Goal: Task Accomplishment & Management: Complete application form

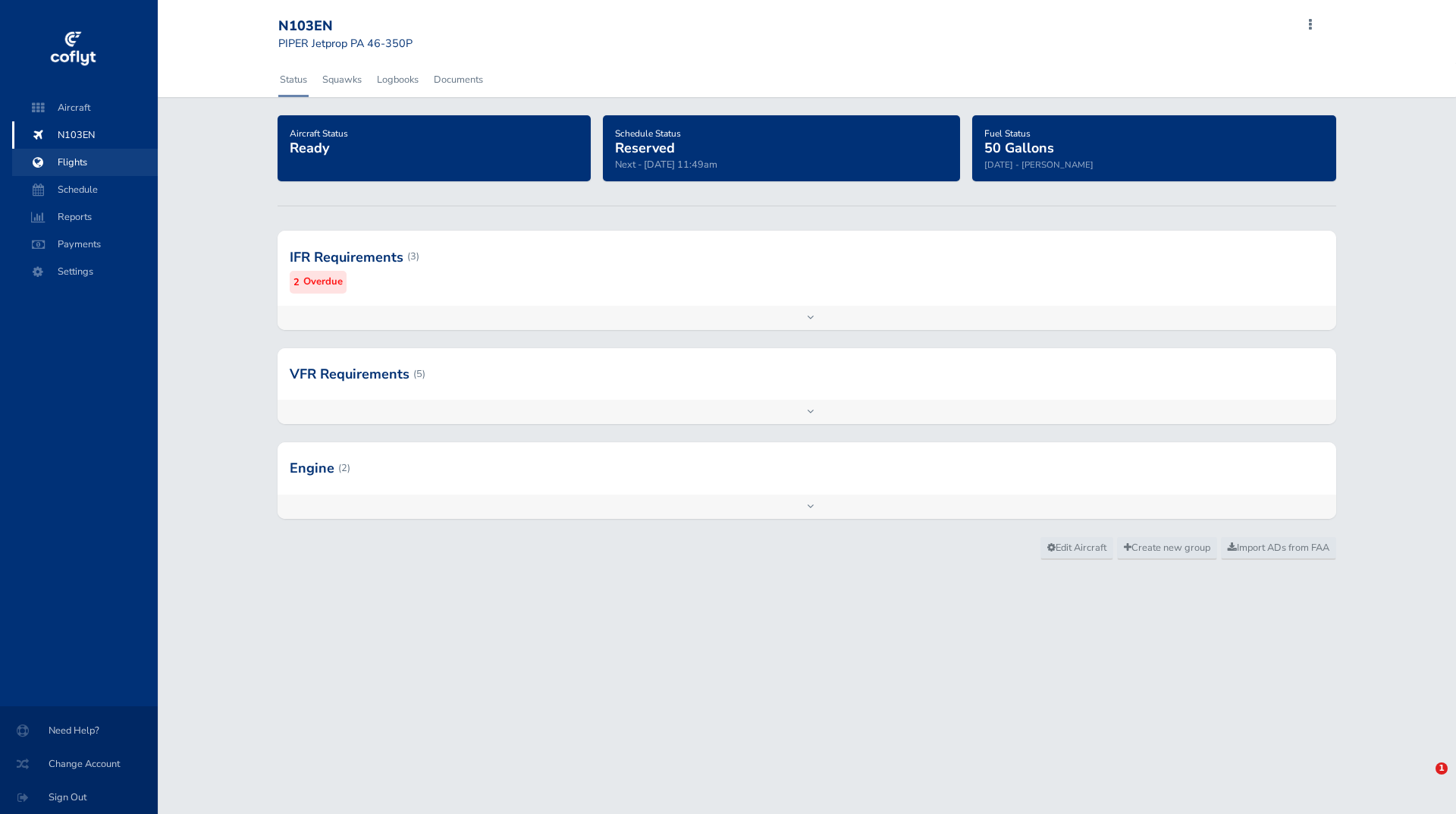
click at [79, 158] on span "Flights" at bounding box center [85, 162] width 116 height 28
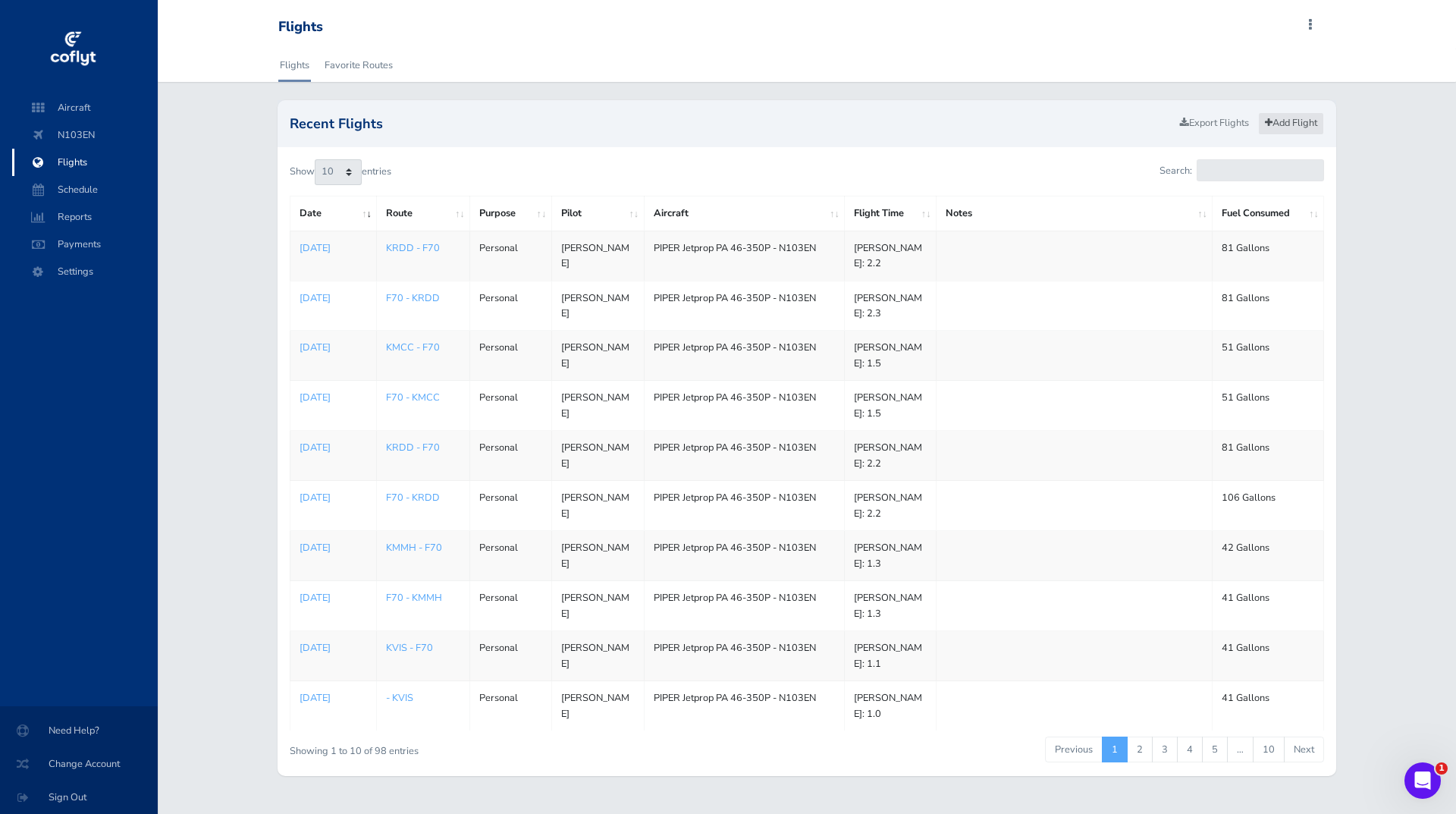
click at [1298, 128] on link "Add Flight" at bounding box center [1290, 123] width 66 height 22
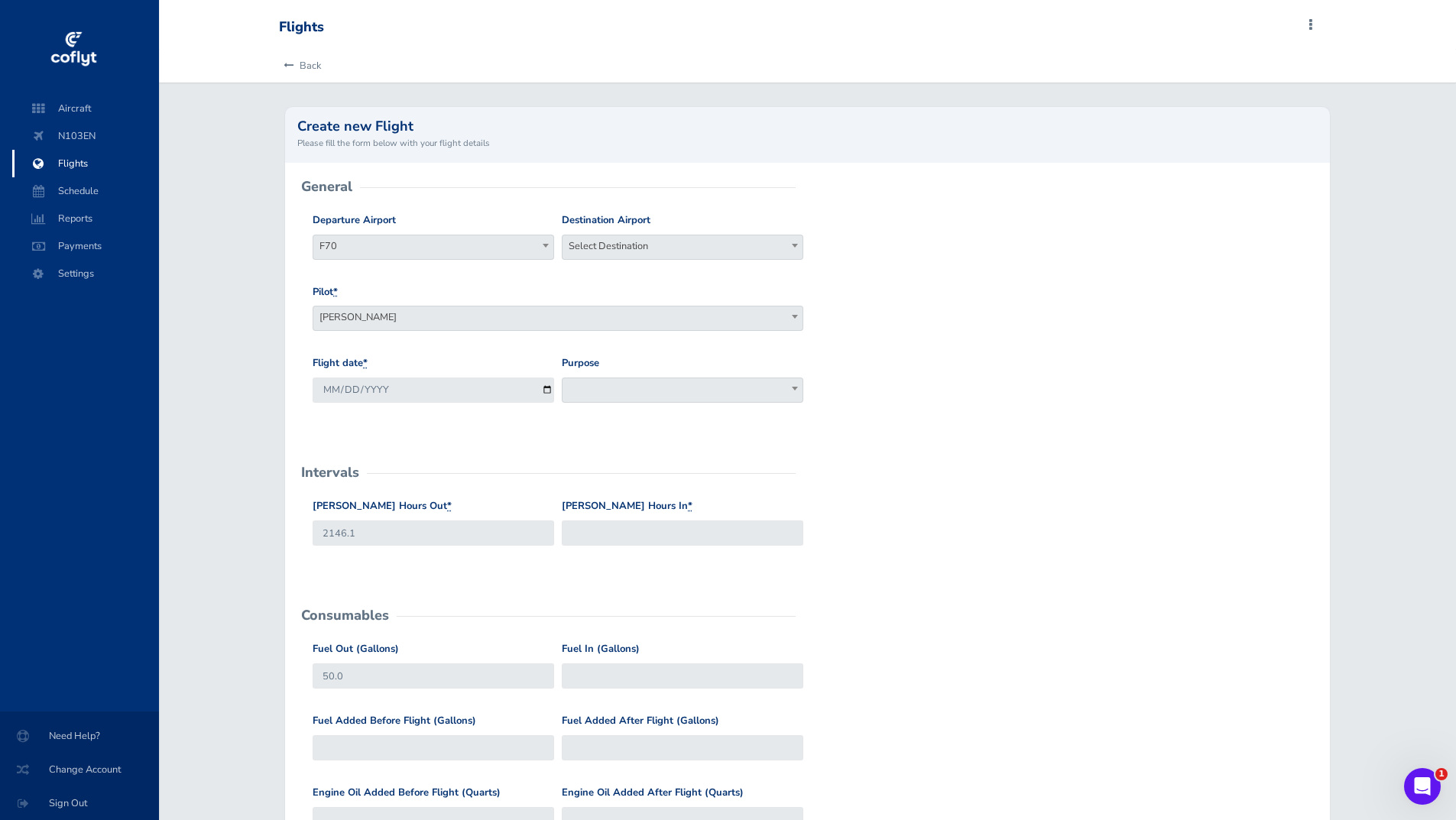
click at [791, 245] on b at bounding box center [794, 246] width 6 height 3
type input "KHIO"
select select "KHIO"
click at [791, 391] on span at bounding box center [795, 387] width 16 height 20
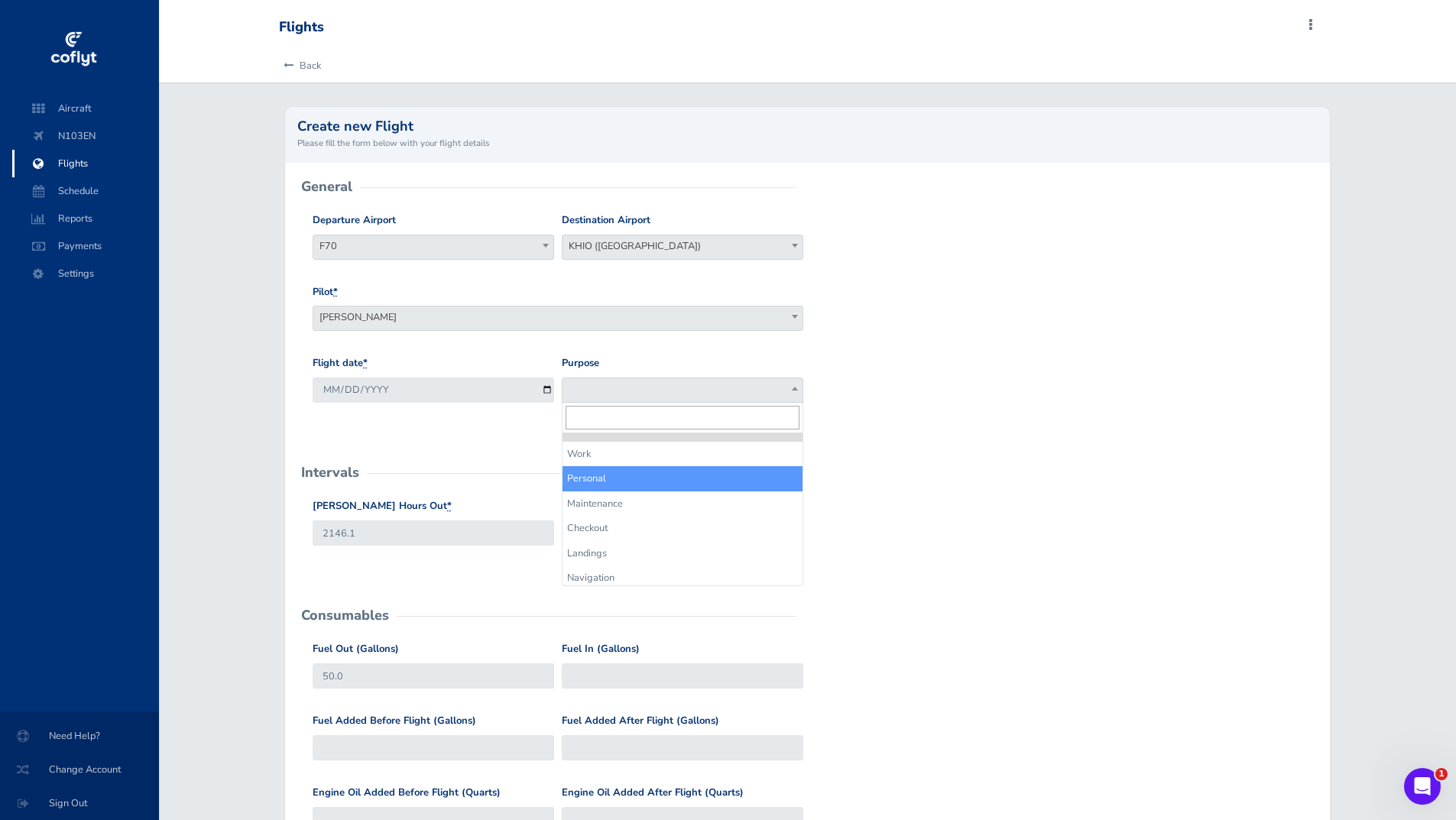
select select "Personal"
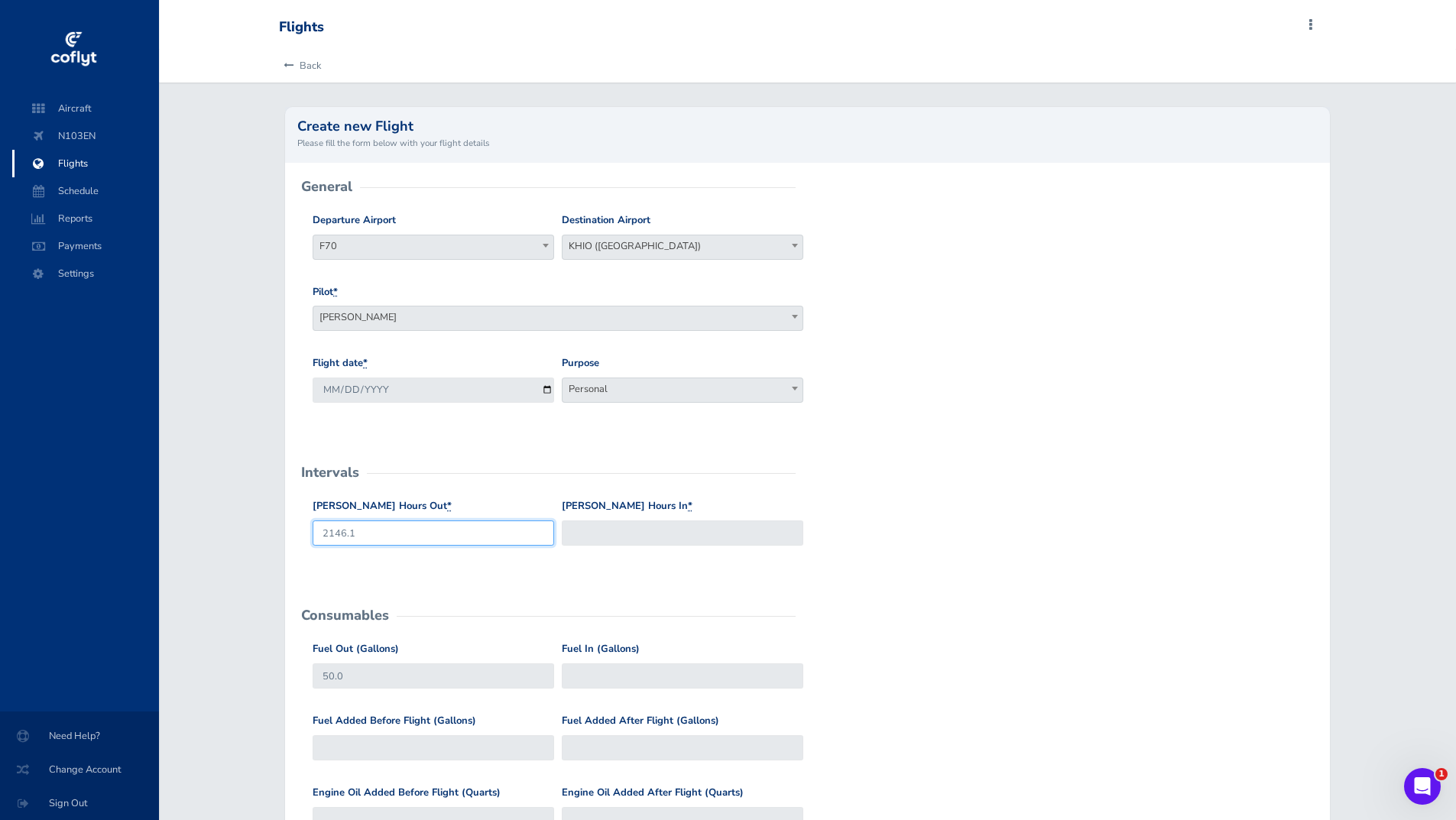
drag, startPoint x: 364, startPoint y: 535, endPoint x: 174, endPoint y: 540, distance: 190.1
click at [175, 539] on div "Back Create new Flight Please fill the form below with your flight details Gene…" at bounding box center [807, 610] width 1297 height 1123
type input "2146.8"
click at [598, 525] on input "Hobbs Hours In *" at bounding box center [683, 532] width 242 height 25
type input "2156.8"
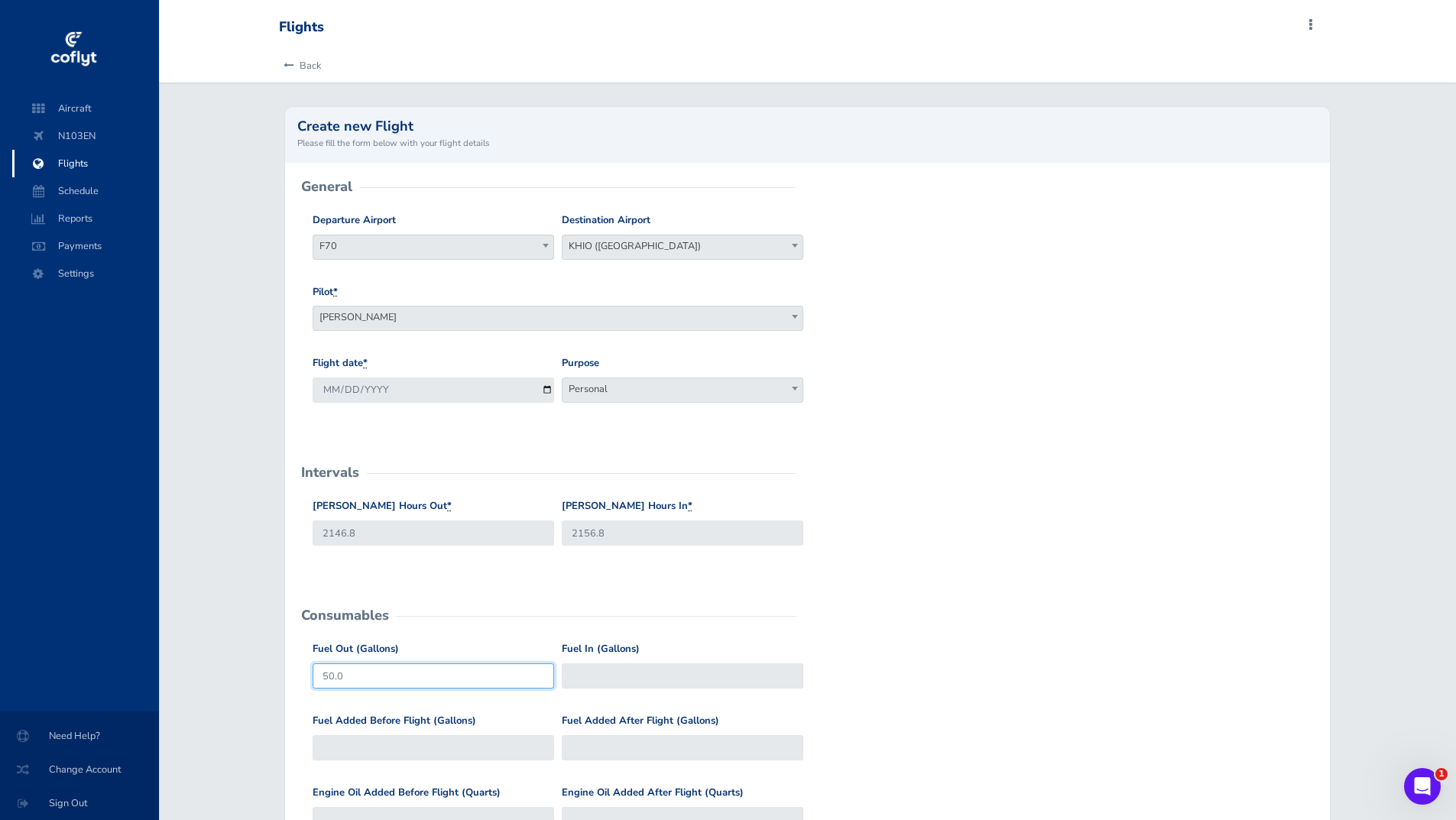
drag, startPoint x: 355, startPoint y: 675, endPoint x: 187, endPoint y: 713, distance: 172.2
click at [187, 713] on div "Back Create new Flight Please fill the form below with your flight details Gene…" at bounding box center [807, 610] width 1297 height 1123
type input "151"
click at [607, 677] on input "Fuel In (Gallons)" at bounding box center [683, 676] width 242 height 25
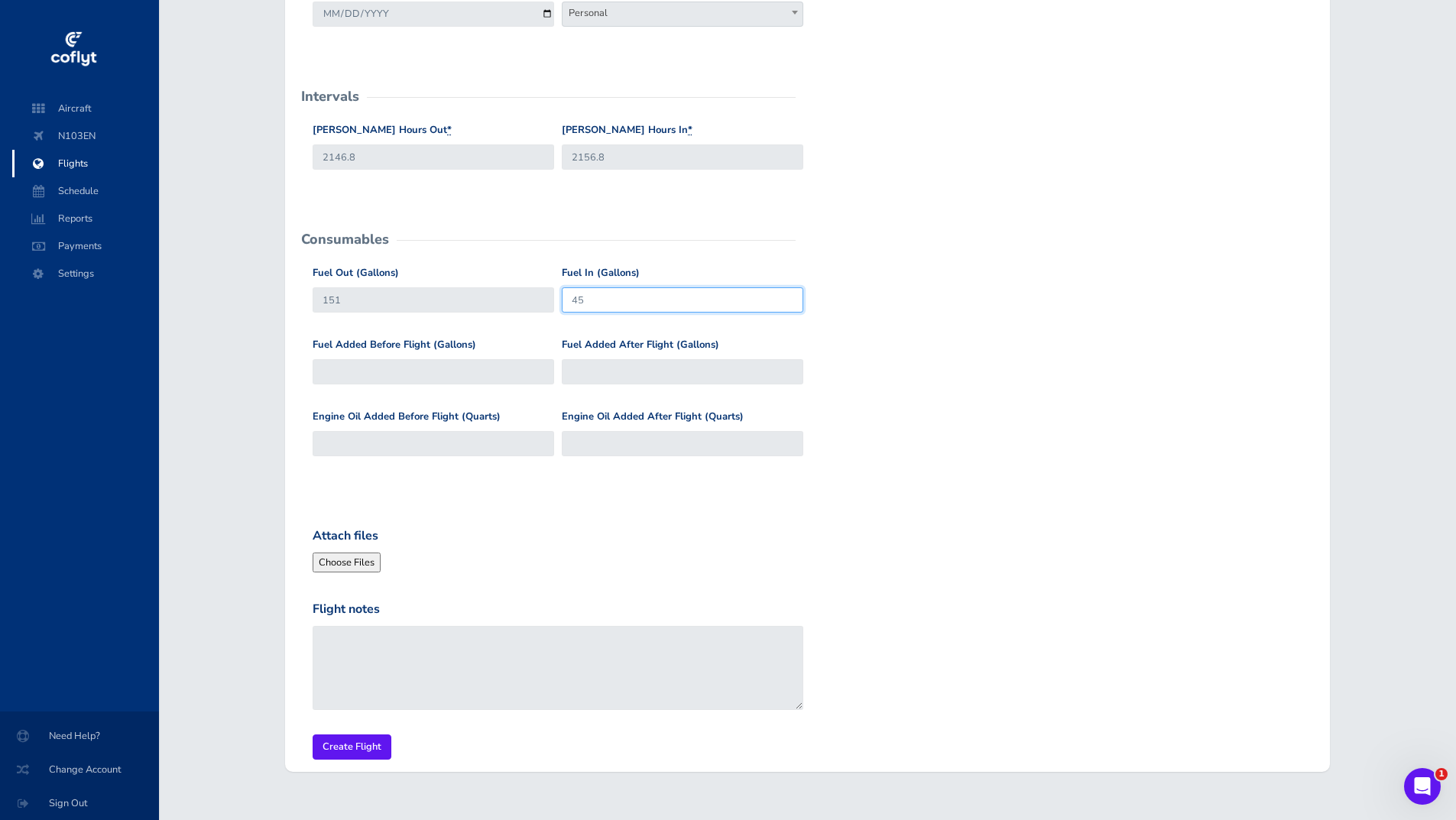
scroll to position [382, 0]
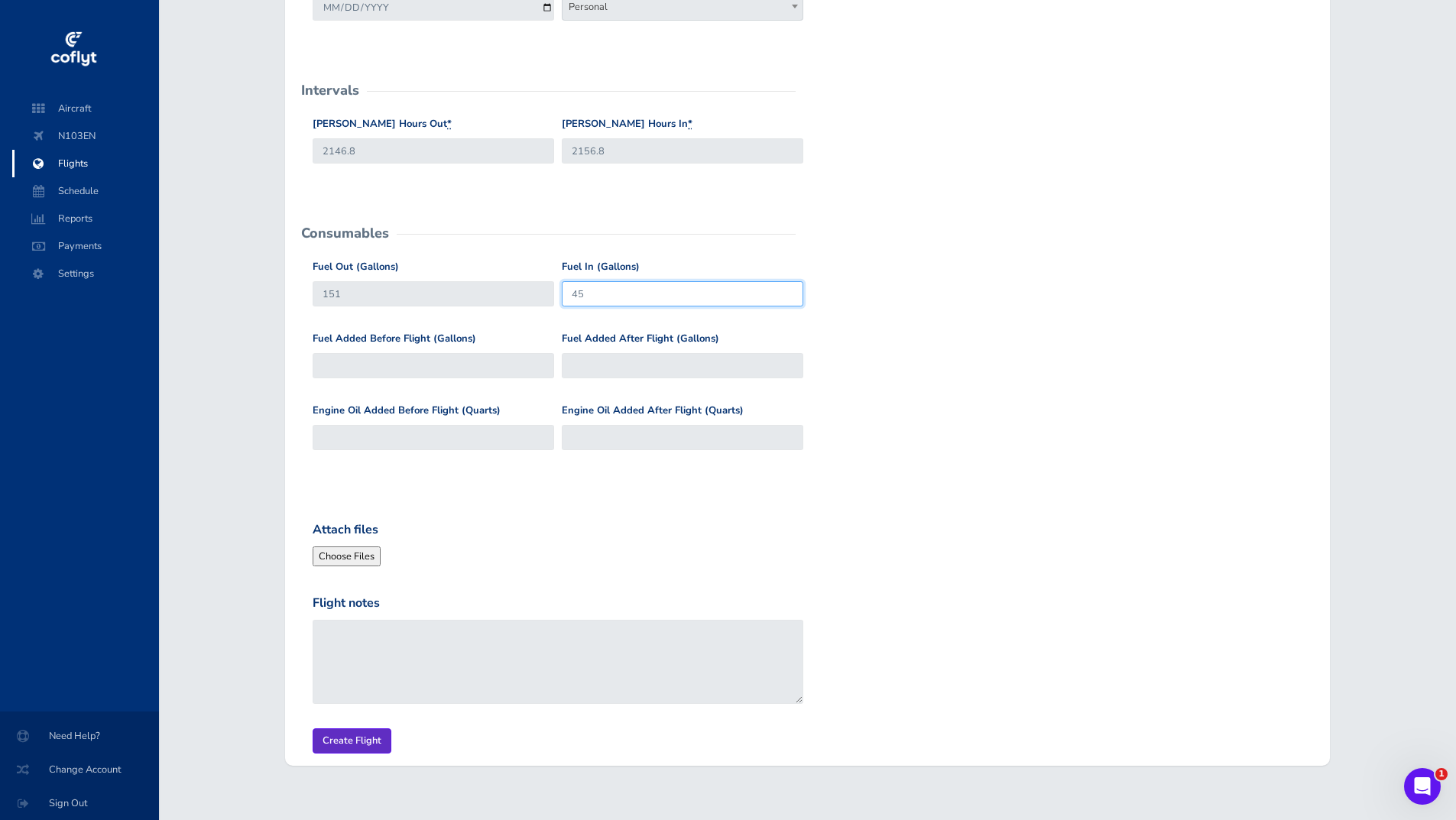
type input "45"
click at [334, 737] on input "Create Flight" at bounding box center [352, 740] width 79 height 25
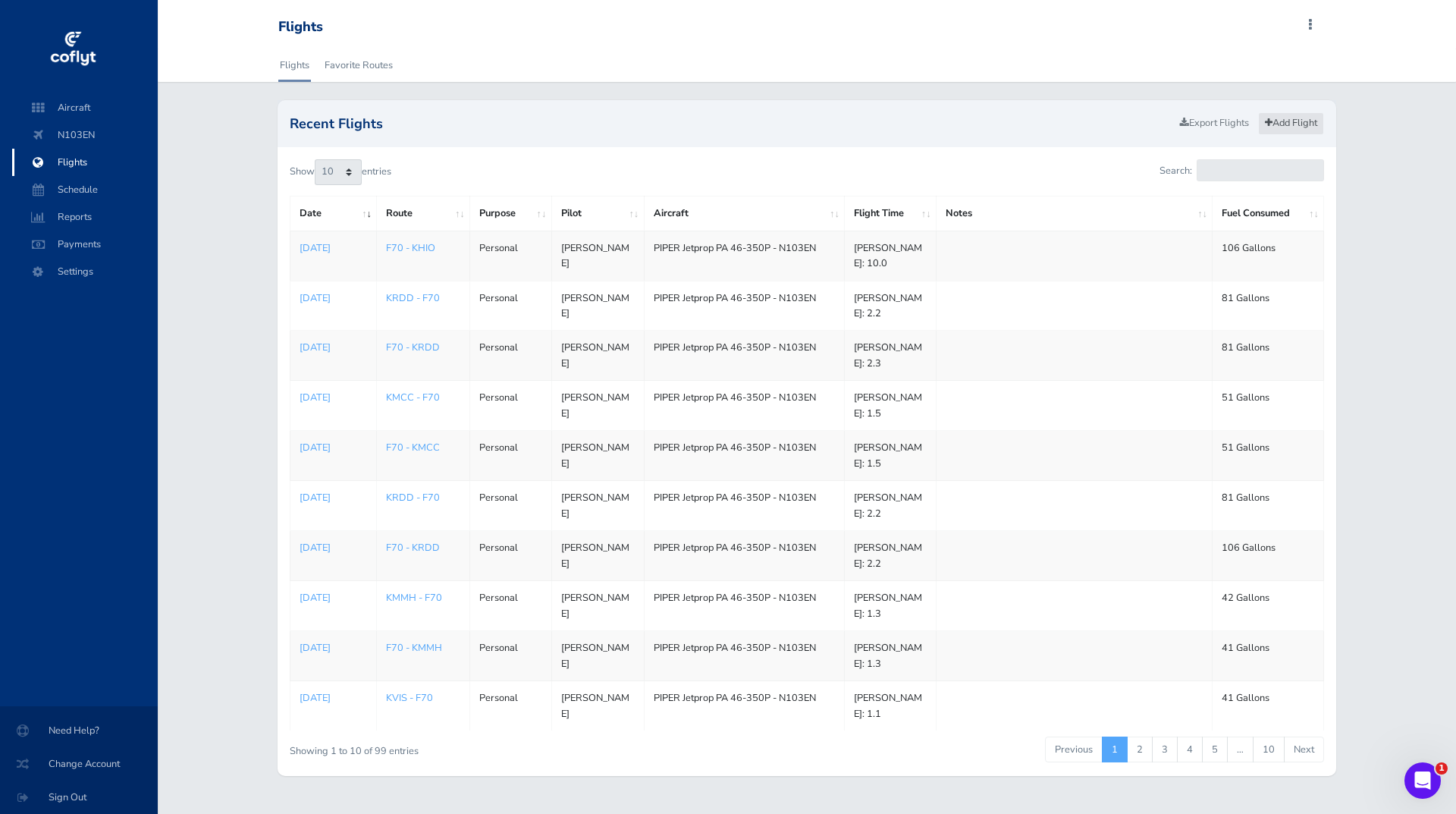
click at [1296, 126] on link "Add Flight" at bounding box center [1290, 123] width 66 height 22
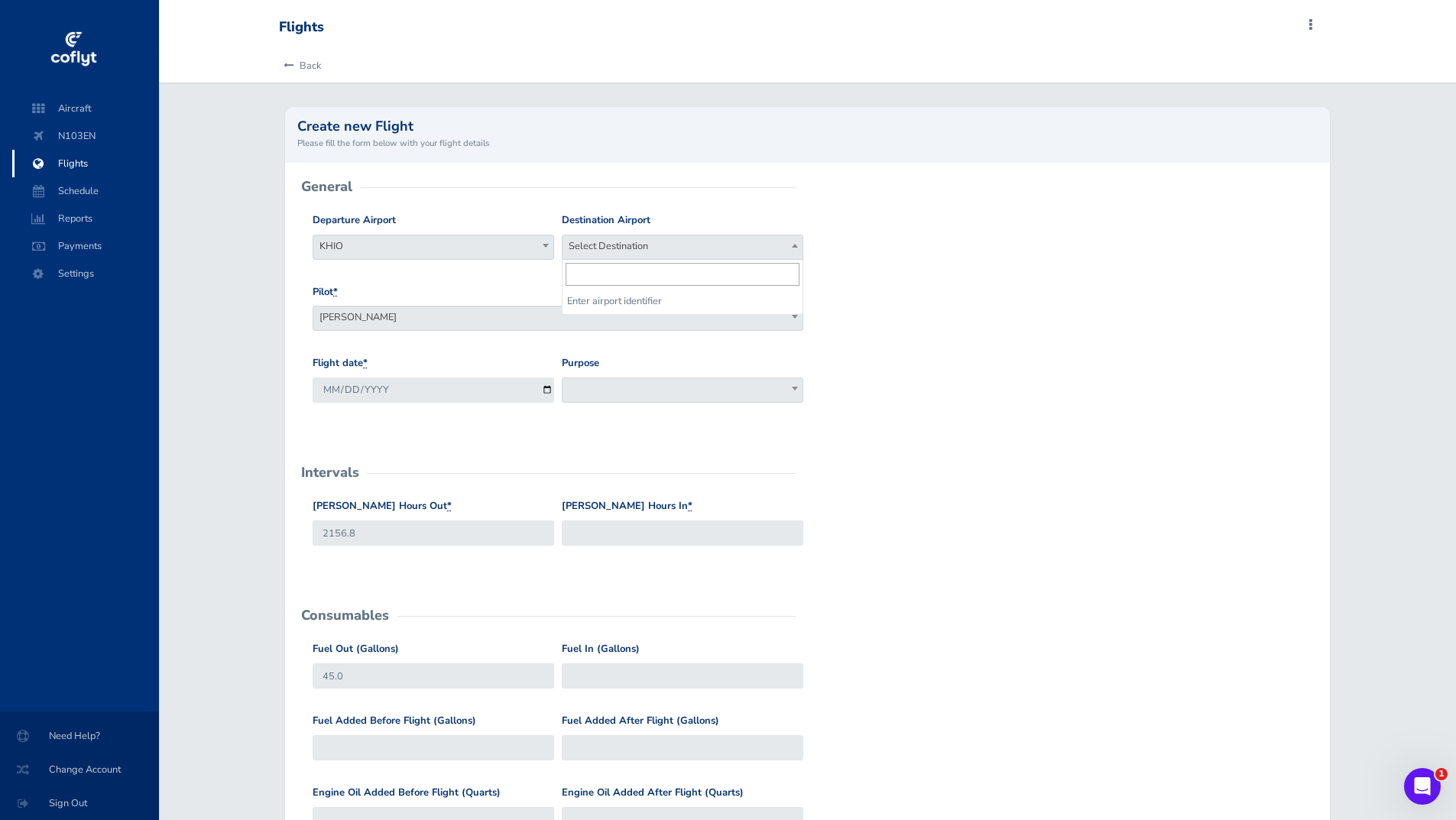
click at [790, 250] on span at bounding box center [795, 245] width 16 height 20
type input "F70"
select select "F70"
click at [546, 395] on input "[DATE]" at bounding box center [433, 390] width 242 height 25
type input "[DATE]"
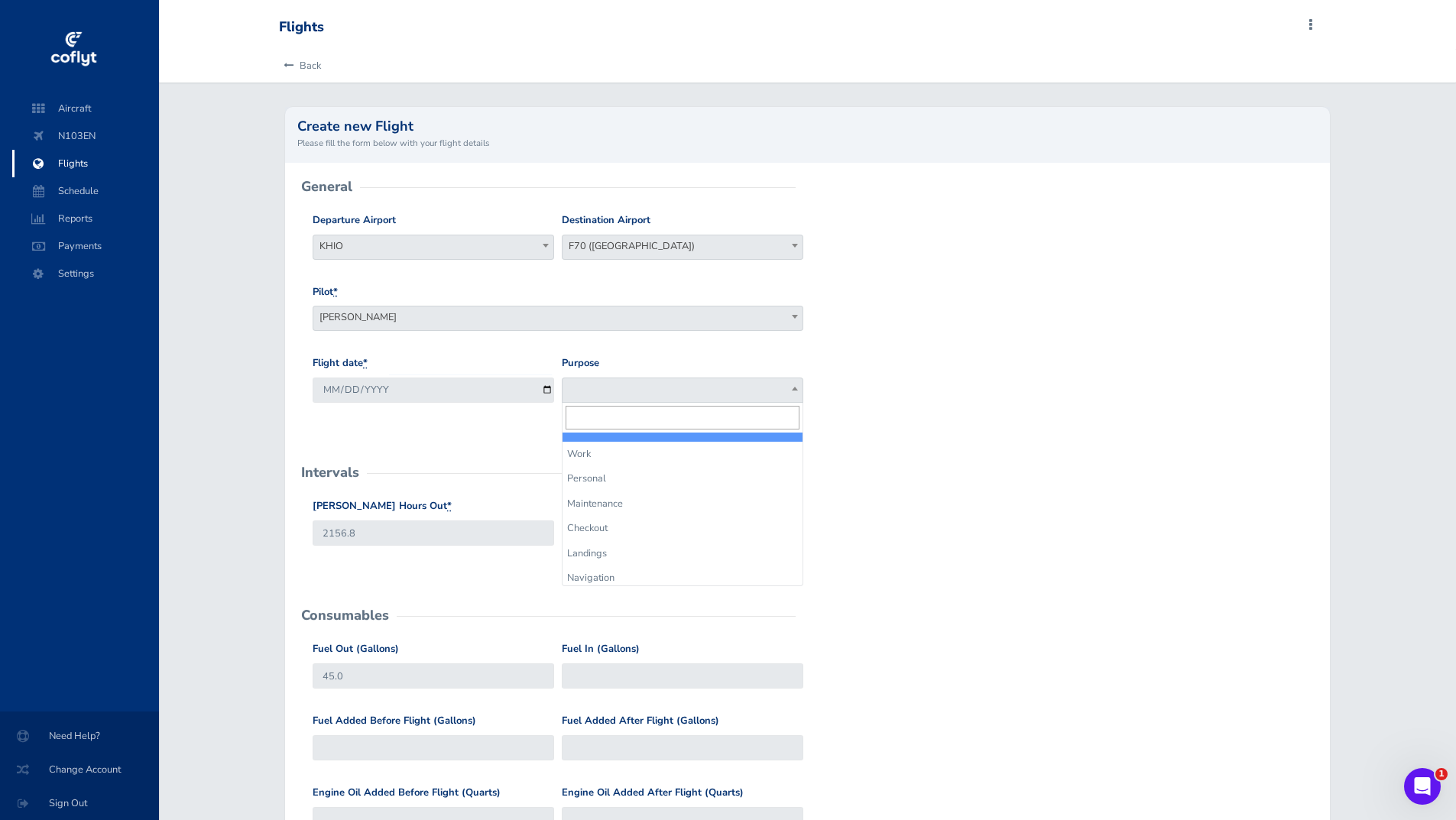
click at [795, 397] on span at bounding box center [795, 387] width 16 height 20
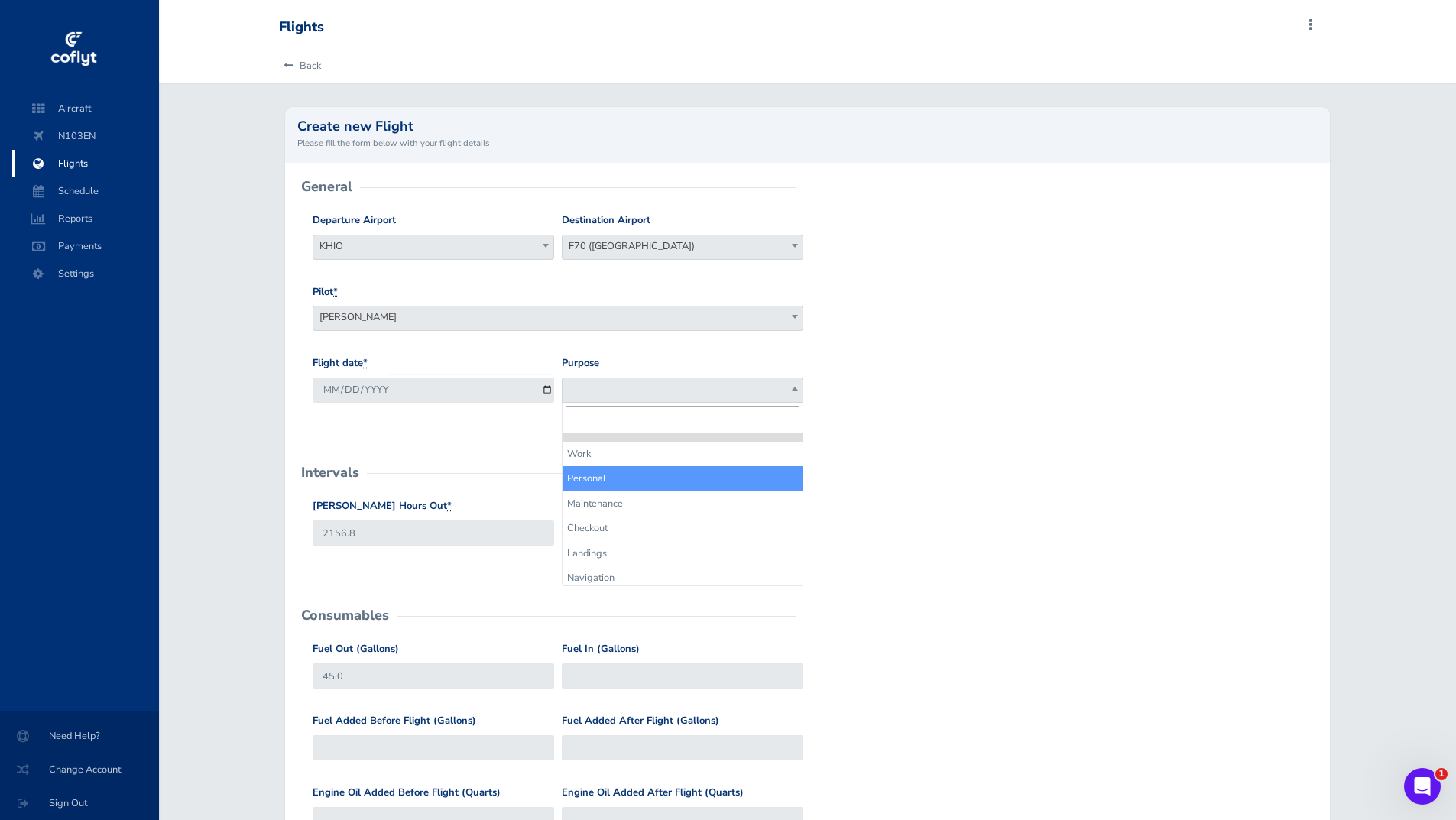
select select "Personal"
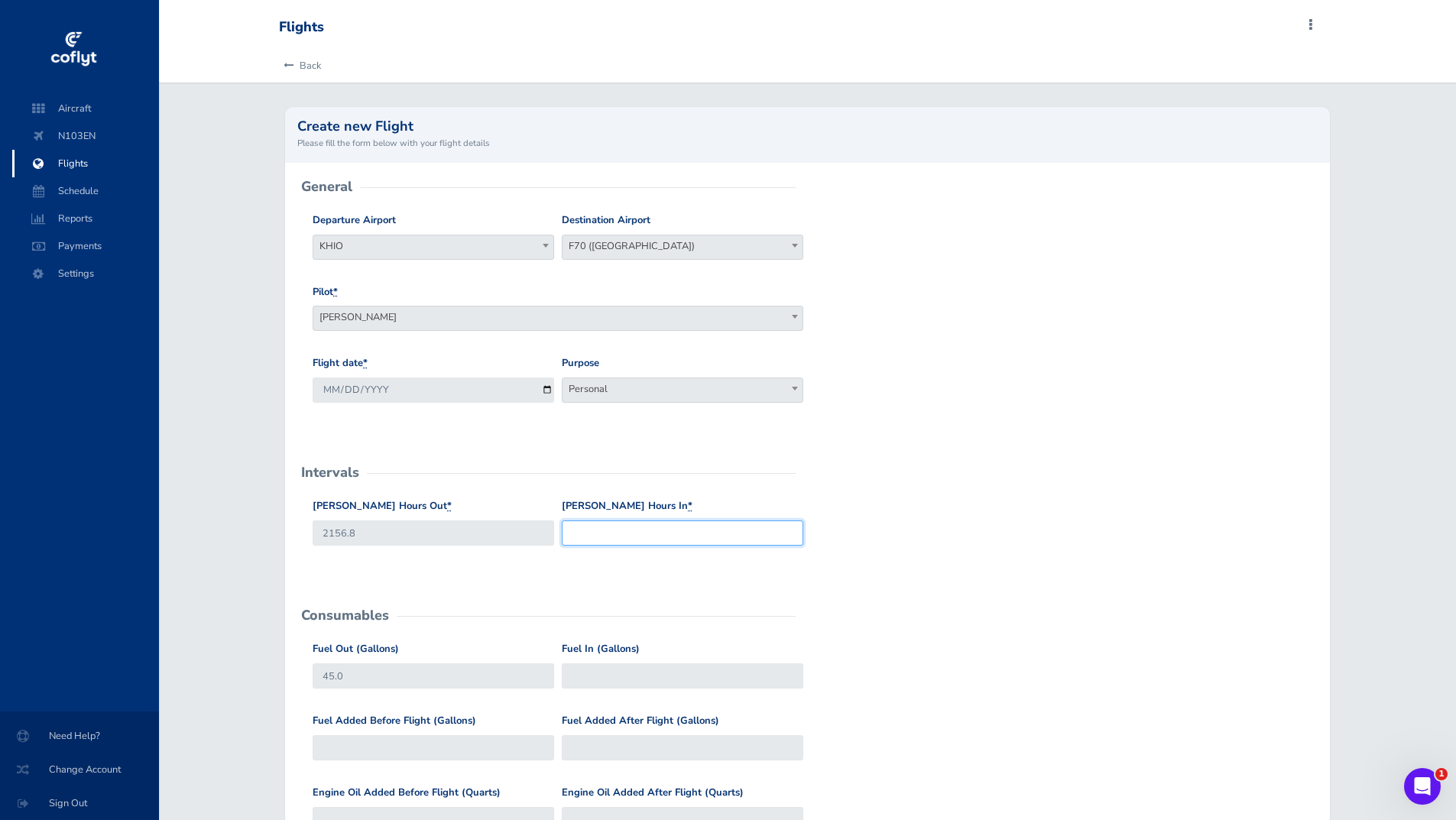
click at [595, 535] on input "Hobbs Hours In *" at bounding box center [683, 532] width 242 height 25
drag, startPoint x: 361, startPoint y: 538, endPoint x: 10, endPoint y: 608, distance: 357.9
click at [17, 607] on div "Aircraft N103EN Flights Schedule Reports Payments Settings Need Help? Change Ac…" at bounding box center [728, 612] width 1456 height 1226
type input "2150.10"
click at [594, 539] on input "Hobbs Hours In *" at bounding box center [683, 532] width 242 height 25
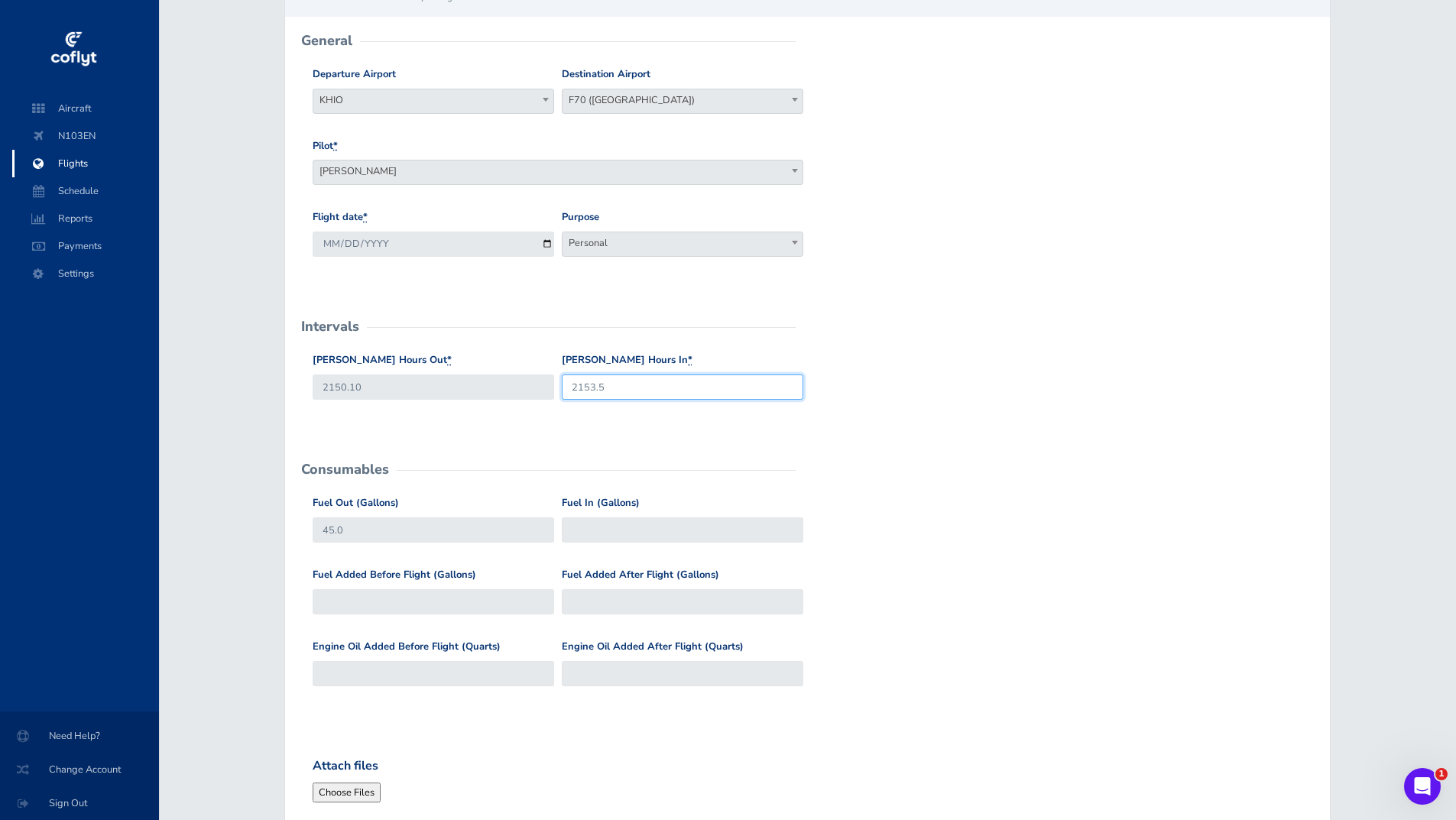
scroll to position [153, 0]
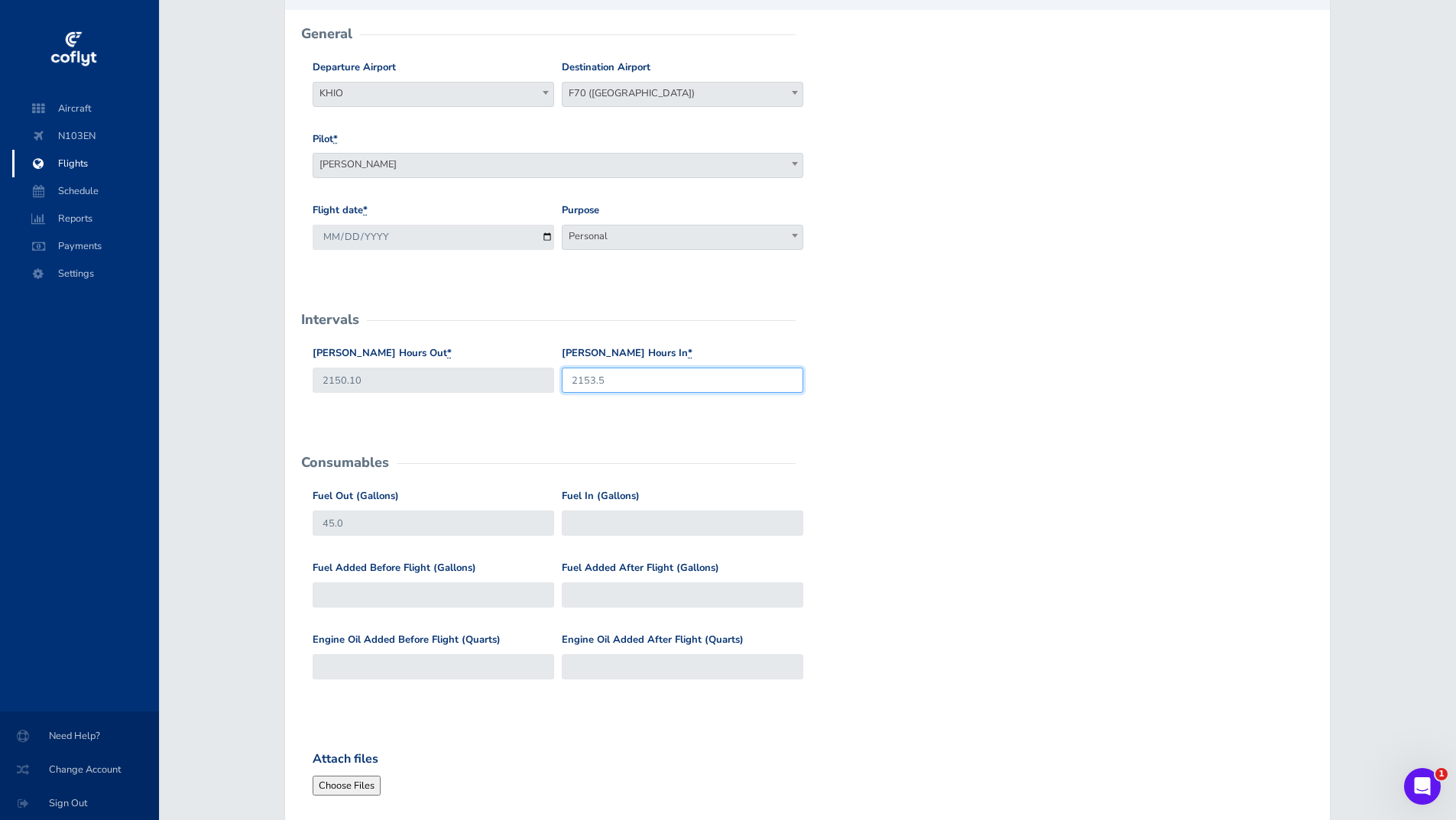
type input "2153.5"
drag, startPoint x: 360, startPoint y: 522, endPoint x: 145, endPoint y: 534, distance: 215.3
click at [146, 534] on div "Aircraft N103EN Flights Schedule Reports Payments Settings Need Help? Change Ac…" at bounding box center [728, 460] width 1456 height 1226
type input "151"
click at [590, 521] on input "Fuel In (Gallons)" at bounding box center [683, 523] width 242 height 25
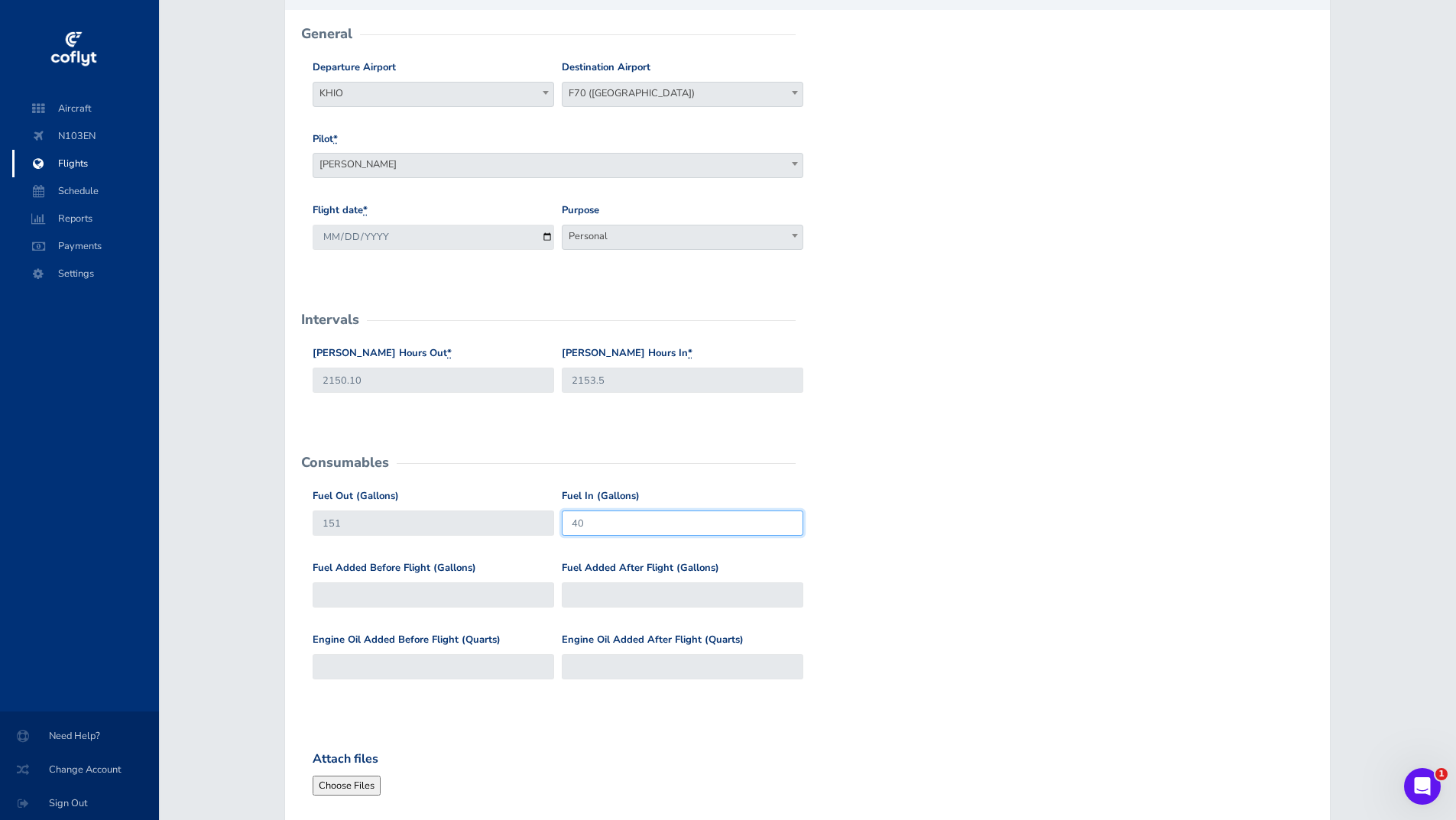
scroll to position [382, 0]
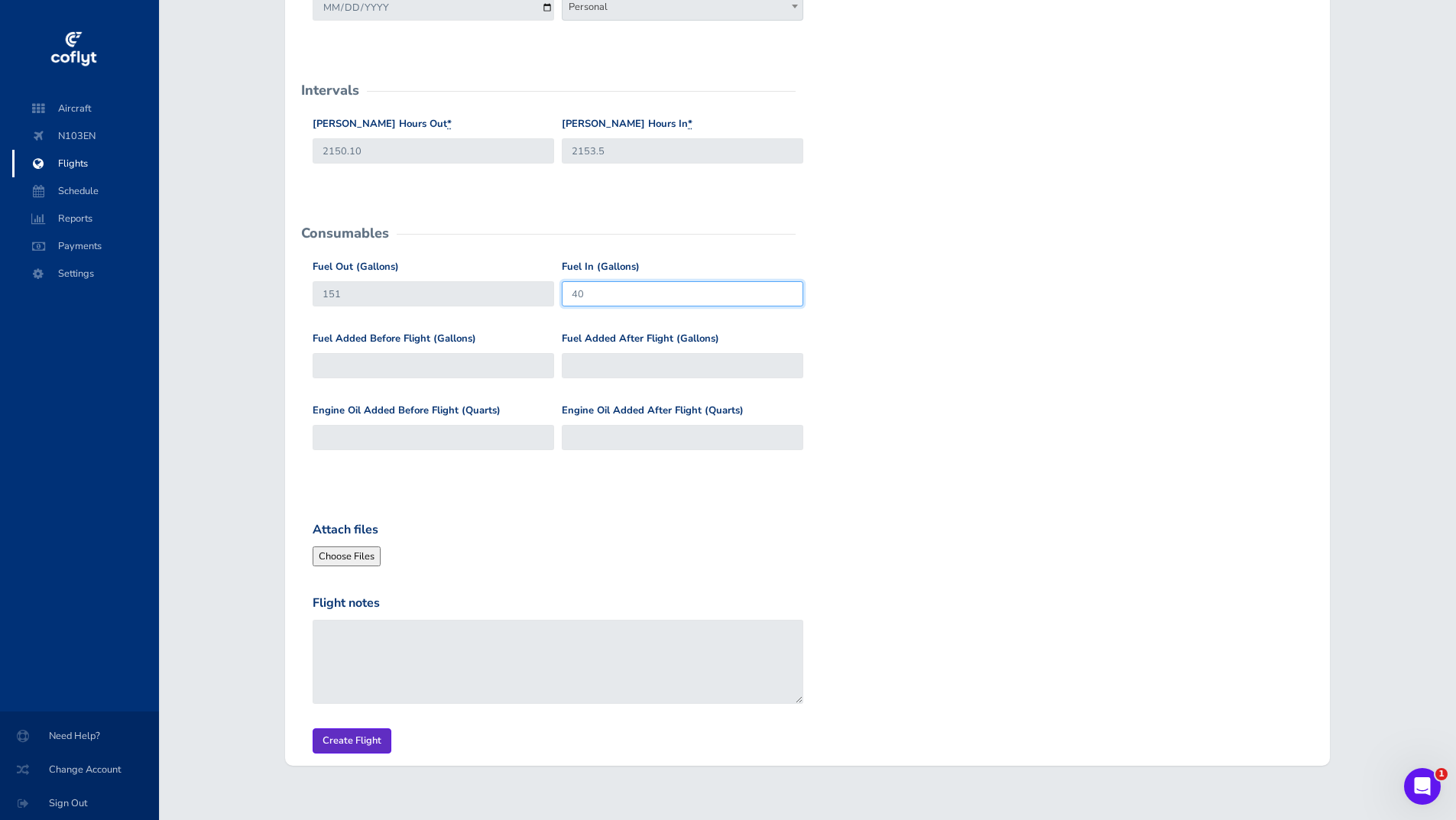
type input "40"
click at [361, 744] on input "Create Flight" at bounding box center [352, 740] width 79 height 25
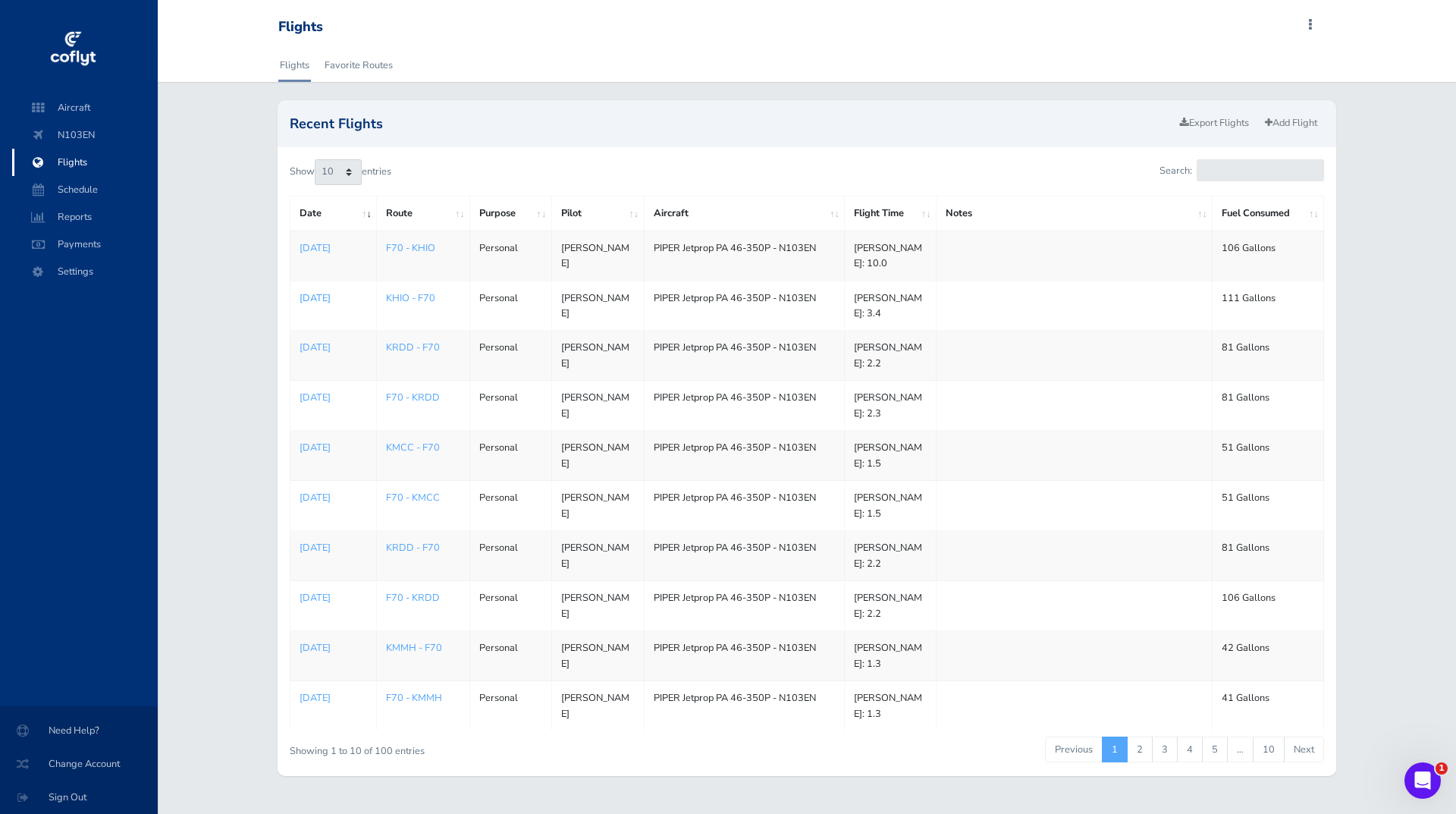
click at [357, 299] on p "Aug 24, 2025" at bounding box center [333, 298] width 68 height 16
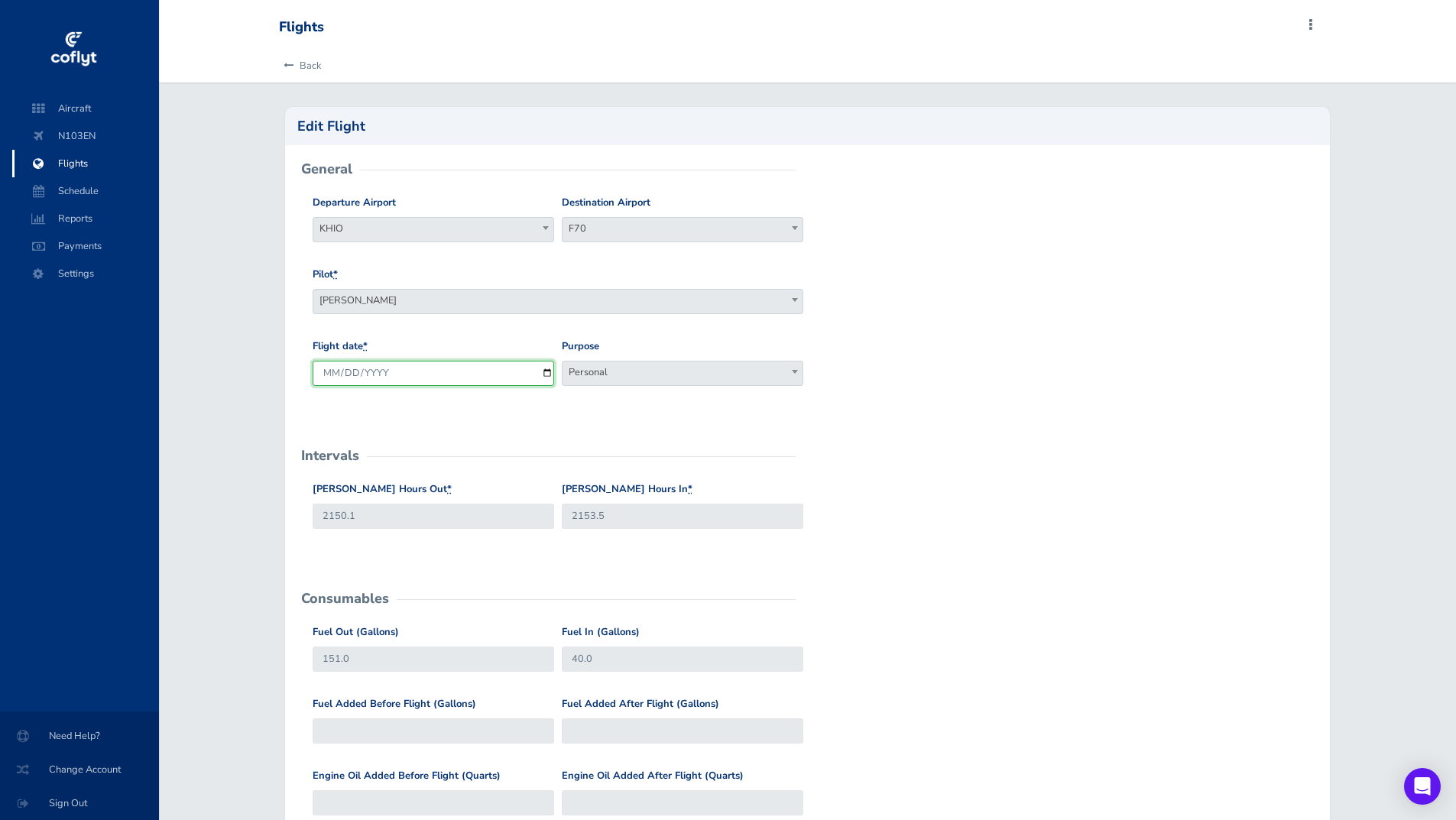
click at [549, 372] on input "[DATE]" at bounding box center [433, 373] width 242 height 25
type input "2025-08-20"
click at [617, 518] on input "2153.5" at bounding box center [683, 516] width 242 height 25
type input "21"
drag, startPoint x: 366, startPoint y: 514, endPoint x: 185, endPoint y: 555, distance: 185.6
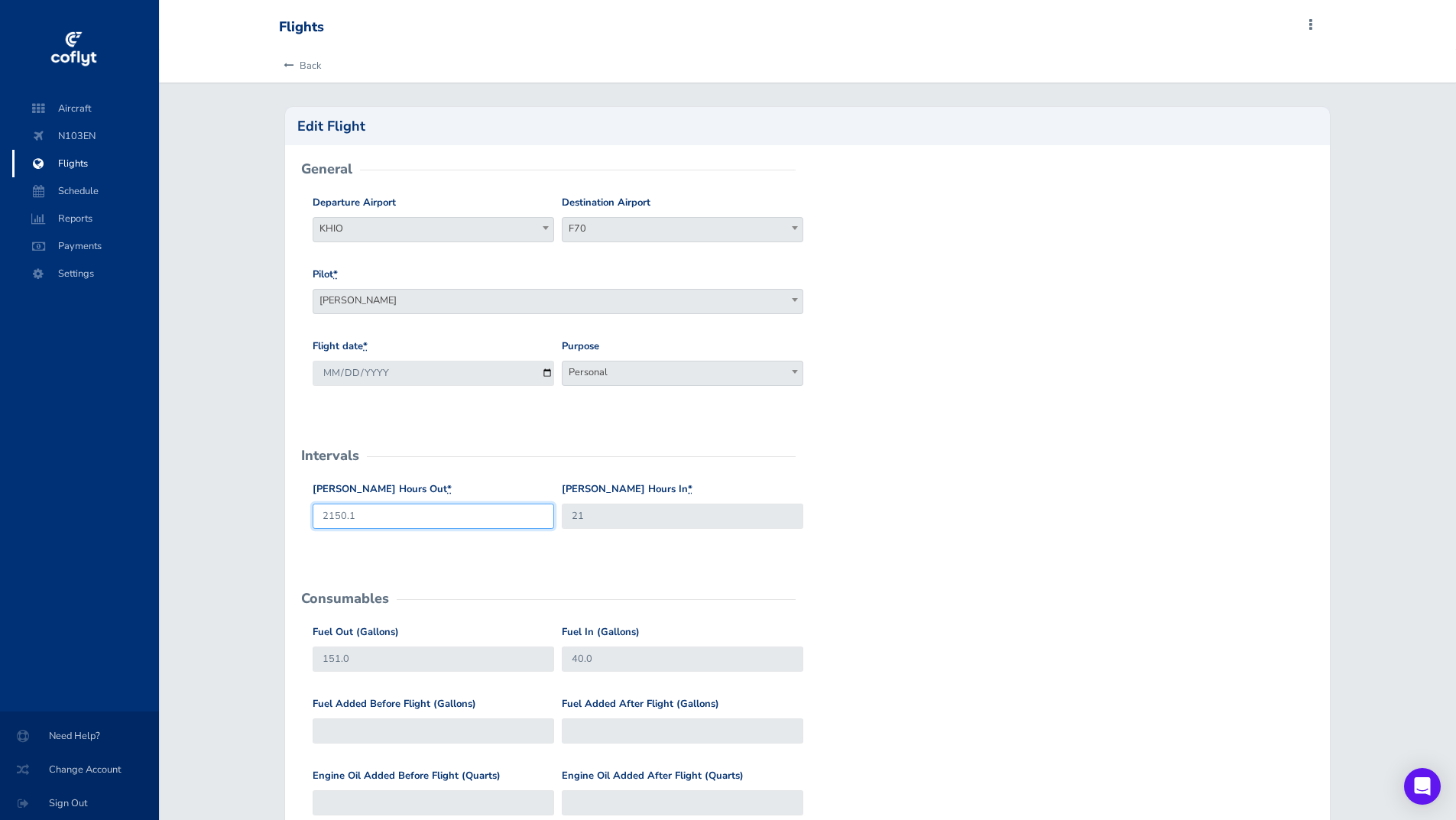
click at [185, 555] on div "Back Edit Flight General Departure Airport KHIO KHIO Destination Airport F70 F7…" at bounding box center [807, 704] width 1297 height 1313
type input "2146.8"
click at [596, 518] on input "21" at bounding box center [683, 516] width 242 height 25
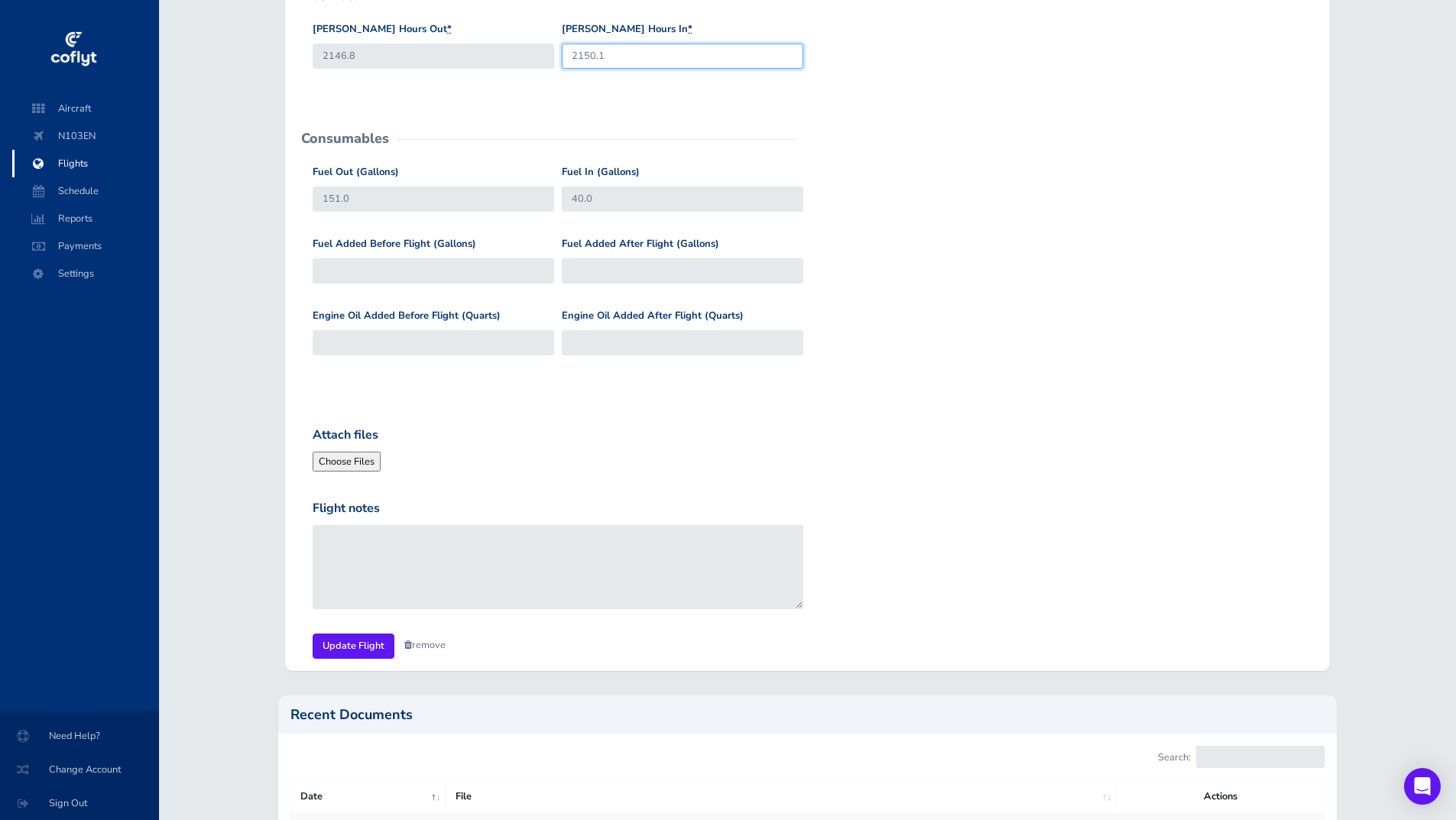
scroll to position [595, 0]
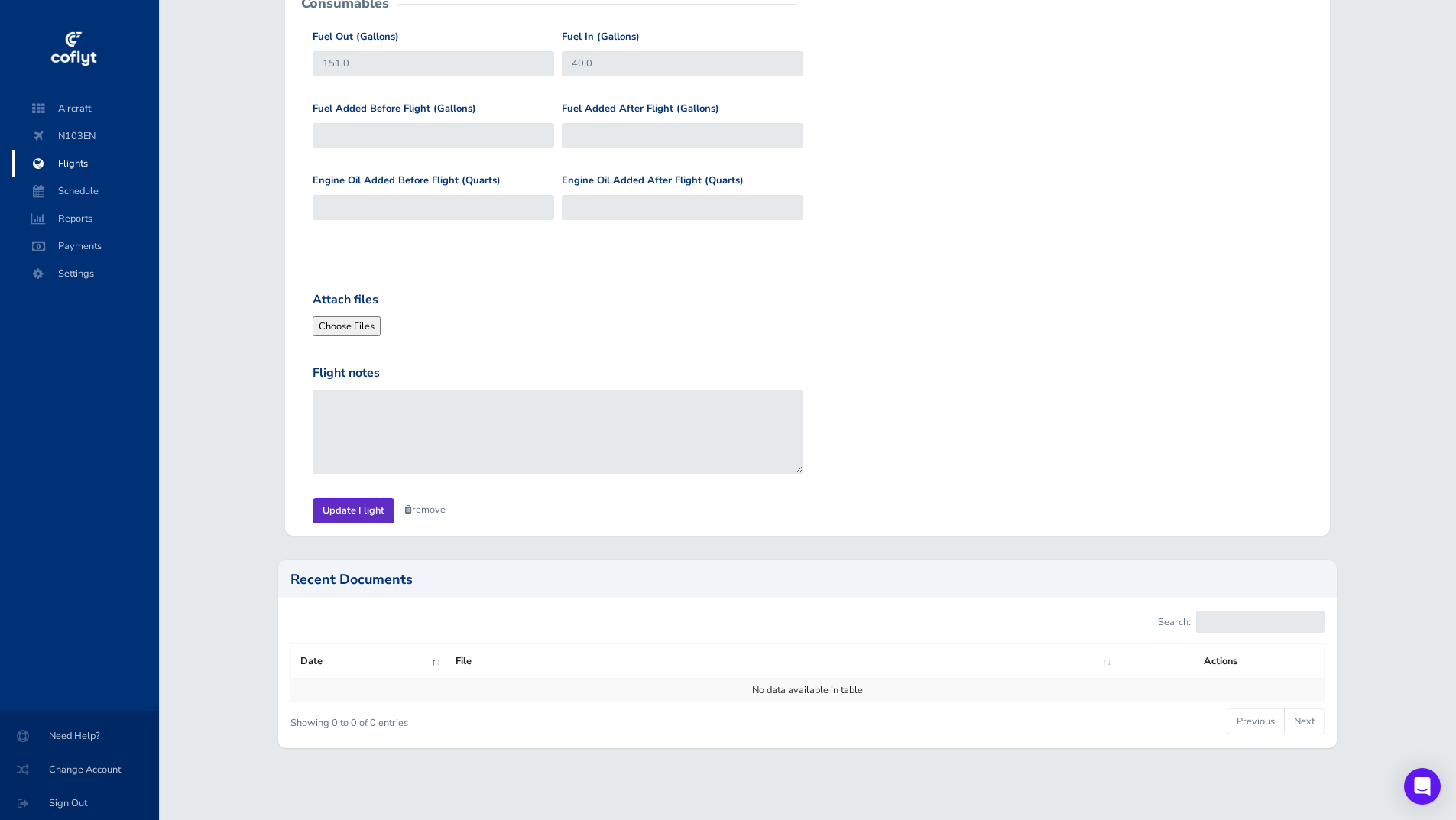
type input "2150.1"
click at [348, 519] on input "Update Flight" at bounding box center [354, 511] width 82 height 25
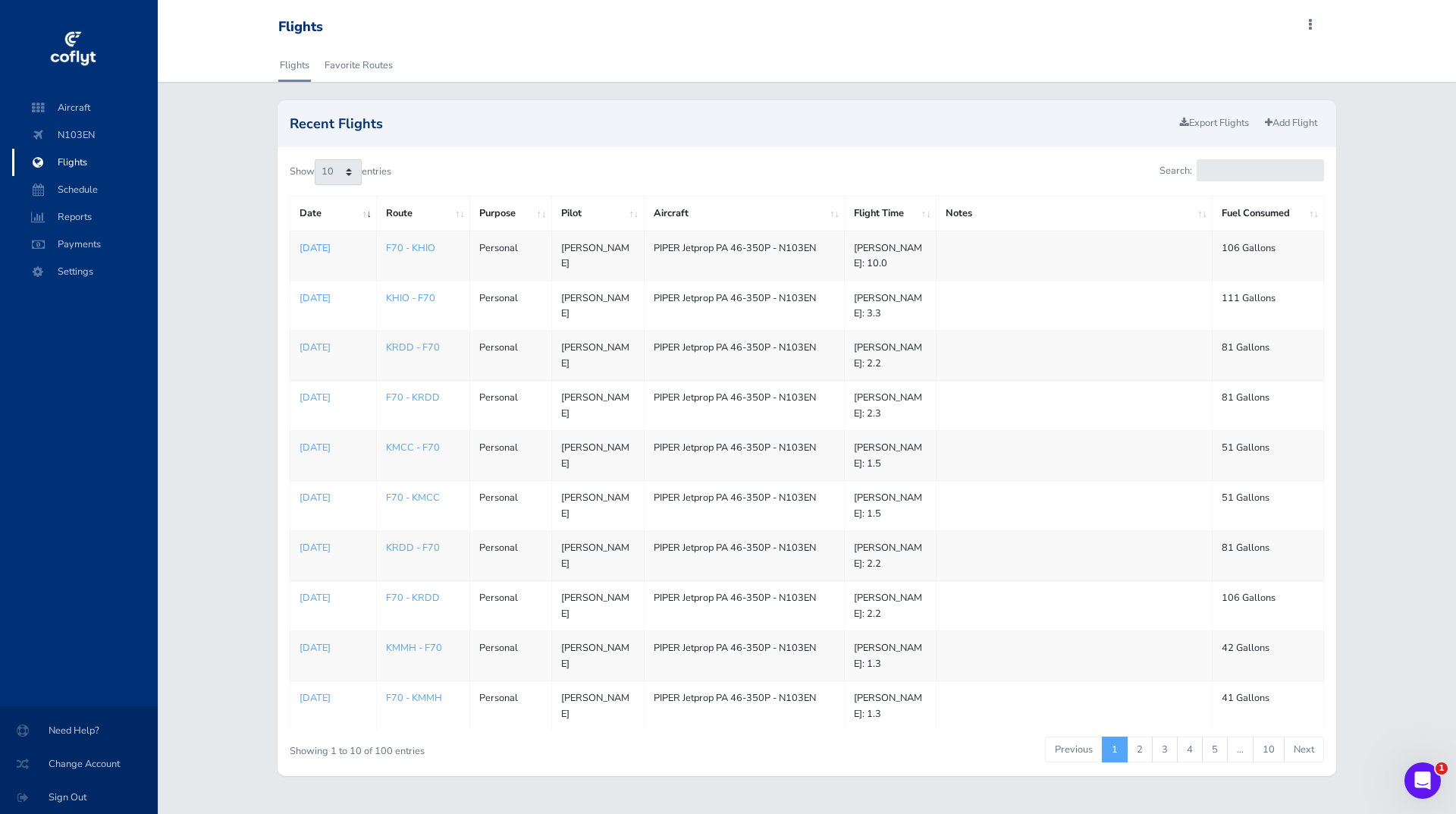
click at [356, 250] on p "[DATE]" at bounding box center [333, 248] width 68 height 16
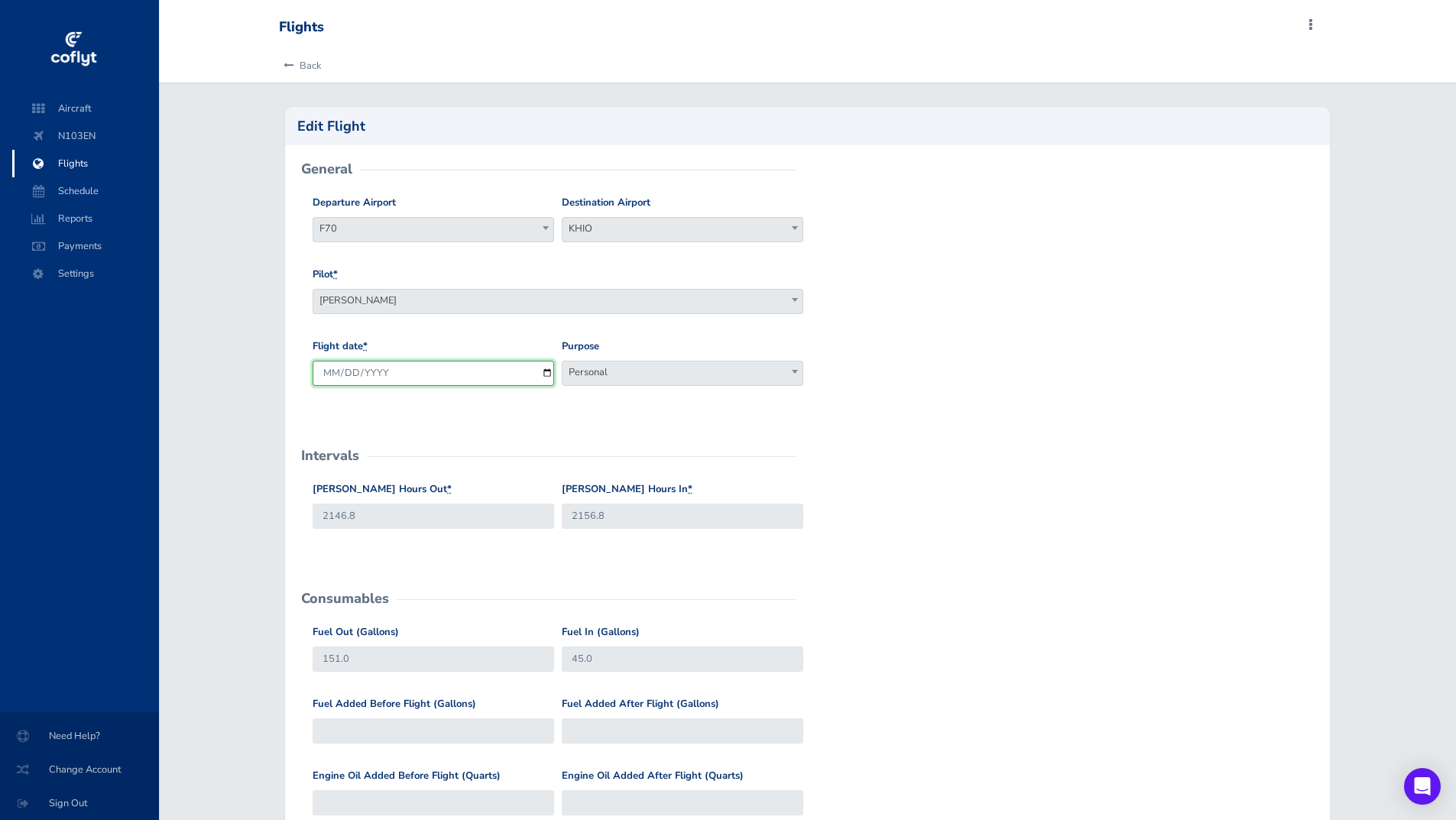
click at [549, 369] on input "[DATE]" at bounding box center [433, 373] width 242 height 25
type input "[DATE]"
drag, startPoint x: 376, startPoint y: 517, endPoint x: 200, endPoint y: 549, distance: 178.9
click at [220, 545] on div "Back Edit Flight General Departure Airport F70 F70 [GEOGRAPHIC_DATA] KHIO KHIO …" at bounding box center [807, 704] width 1297 height 1313
type input "2150.1"
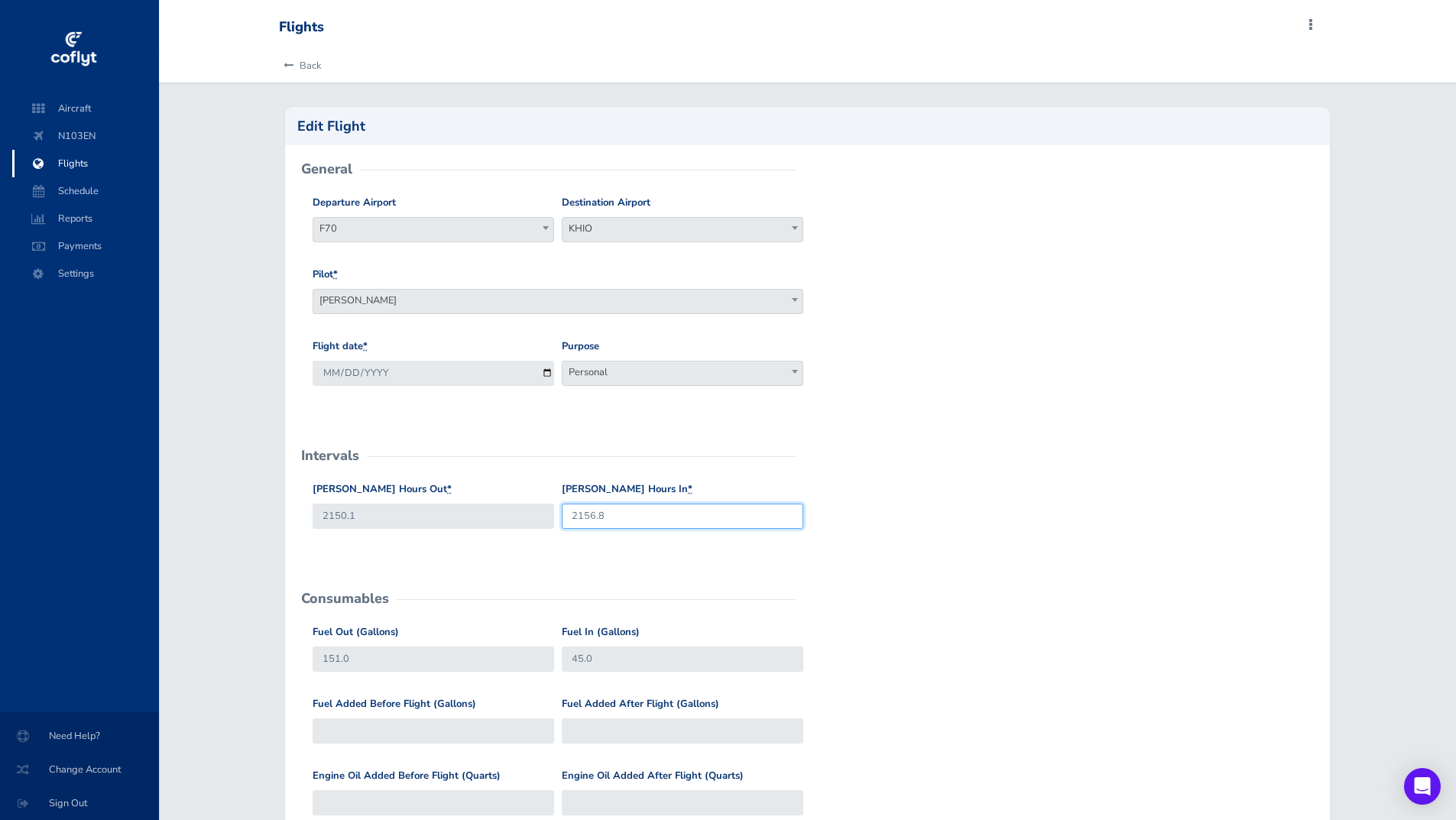
drag, startPoint x: 617, startPoint y: 518, endPoint x: 480, endPoint y: 543, distance: 139.3
click at [480, 543] on div "[PERSON_NAME] Hours Out * 2150.1 [PERSON_NAME] Hours In * 2156.8" at bounding box center [806, 517] width 996 height 72
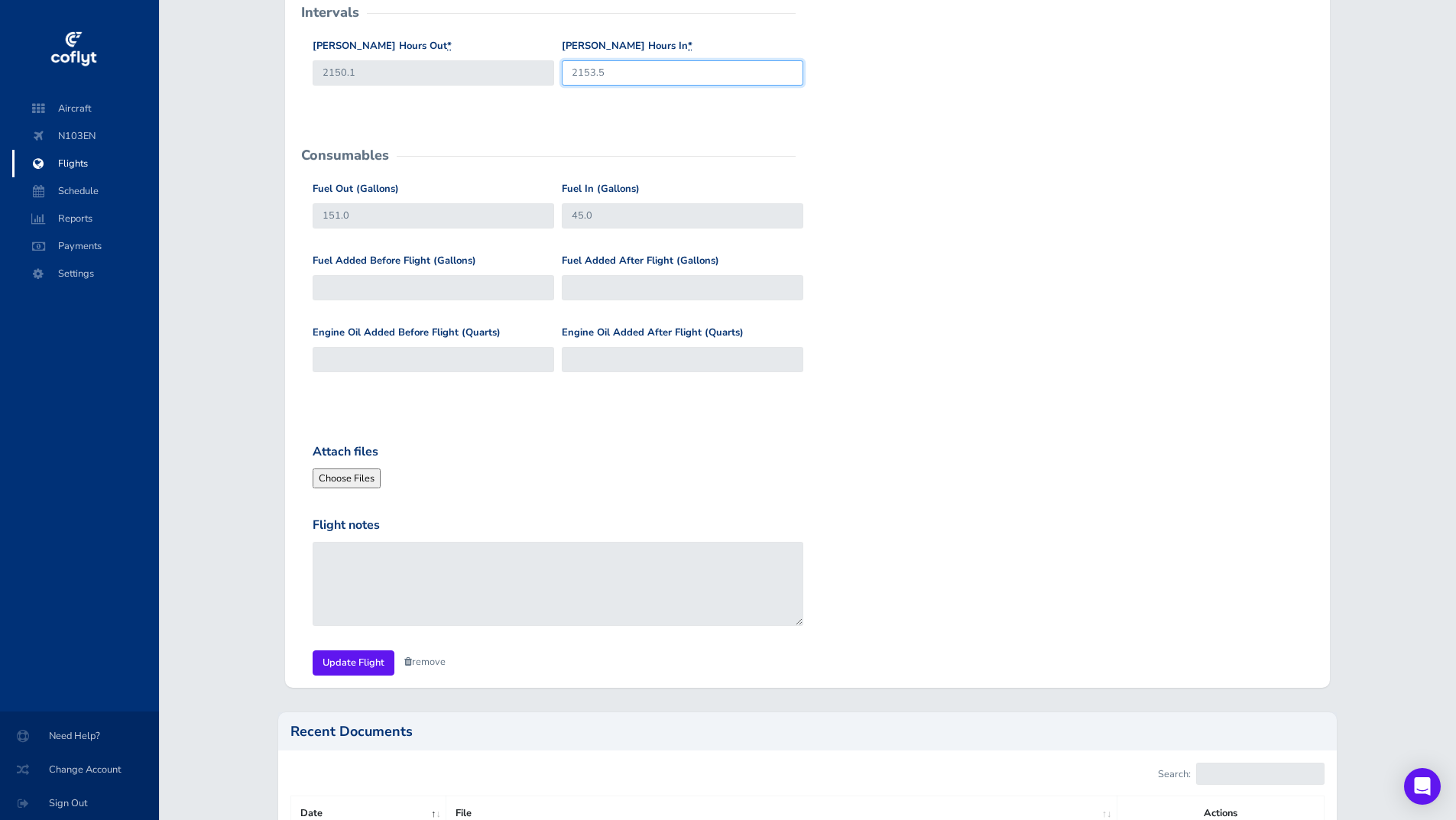
scroll to position [459, 0]
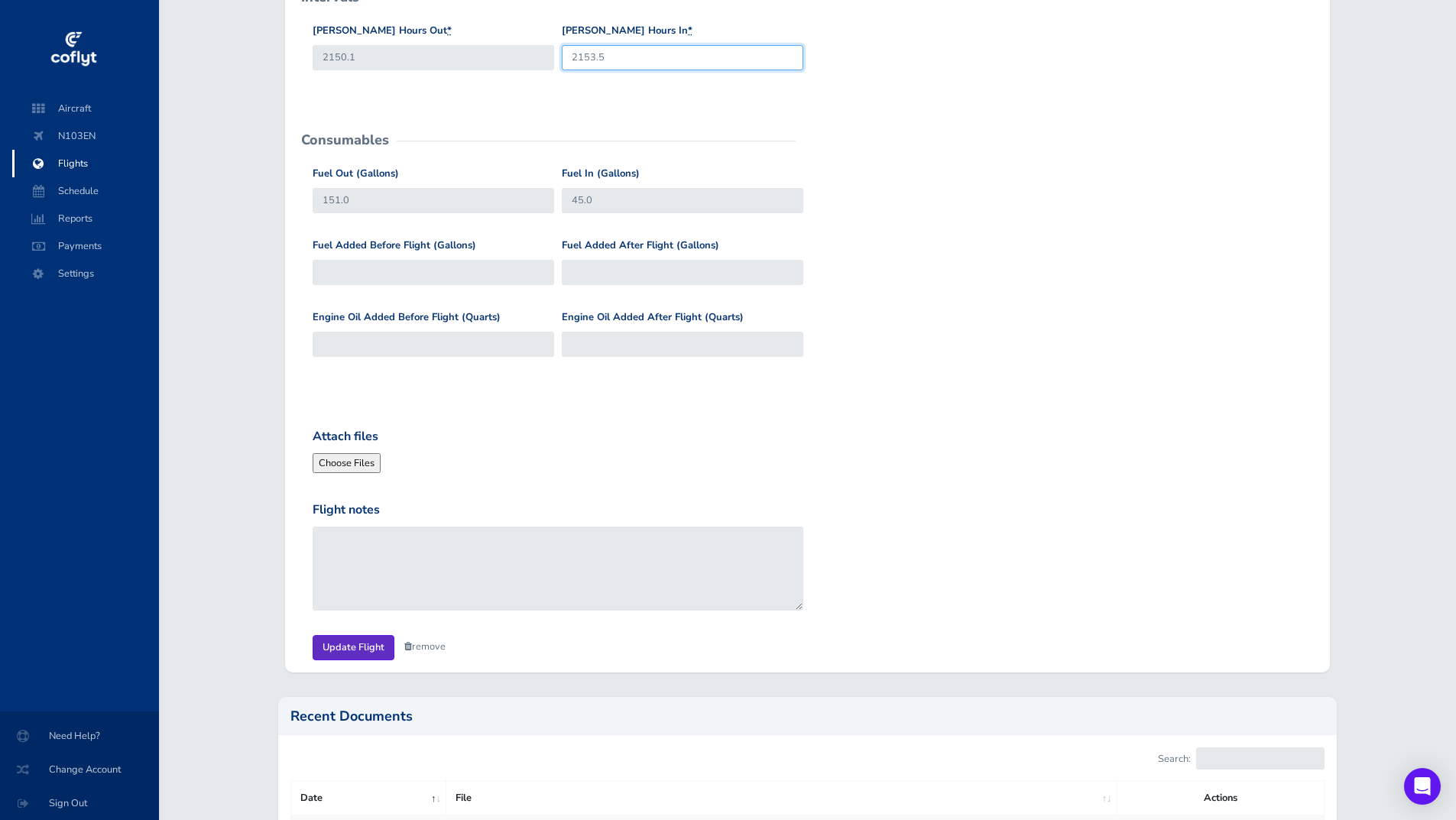
type input "2153.5"
click at [354, 650] on input "Update Flight" at bounding box center [354, 647] width 82 height 25
